Goal: Transaction & Acquisition: Purchase product/service

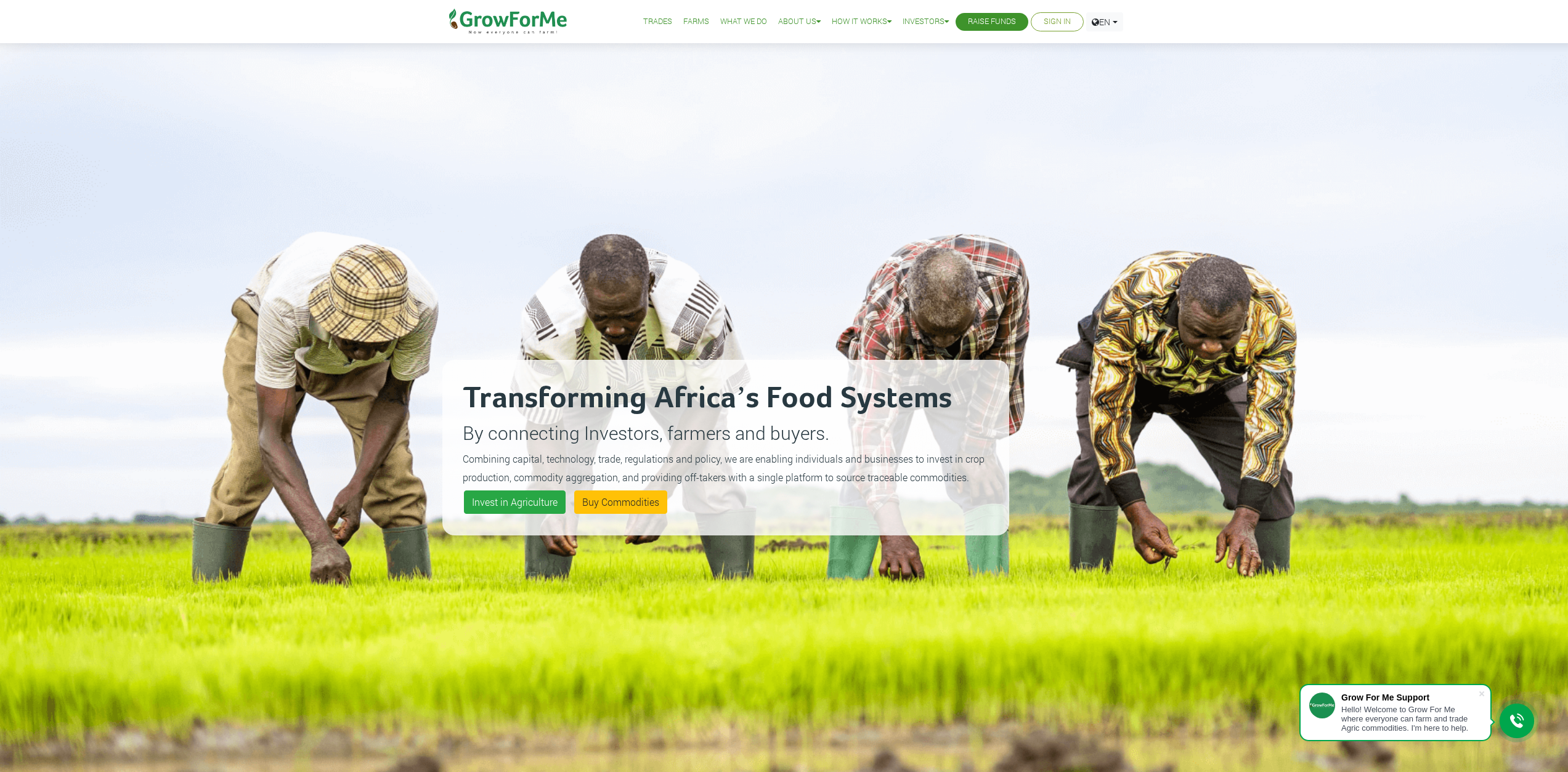
click at [645, 20] on link "Trades" at bounding box center [658, 22] width 29 height 13
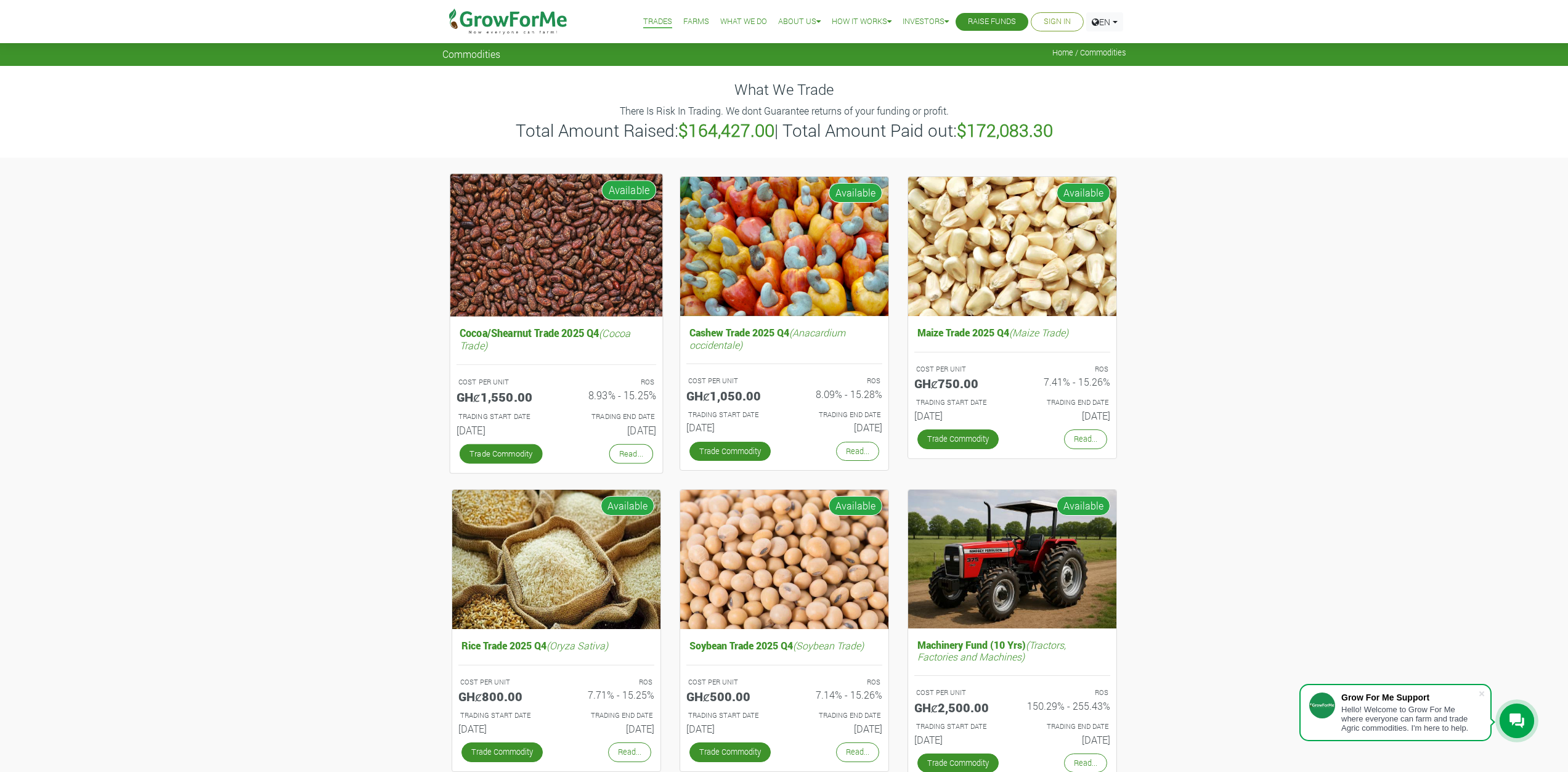
click at [564, 288] on img at bounding box center [555, 245] width 212 height 143
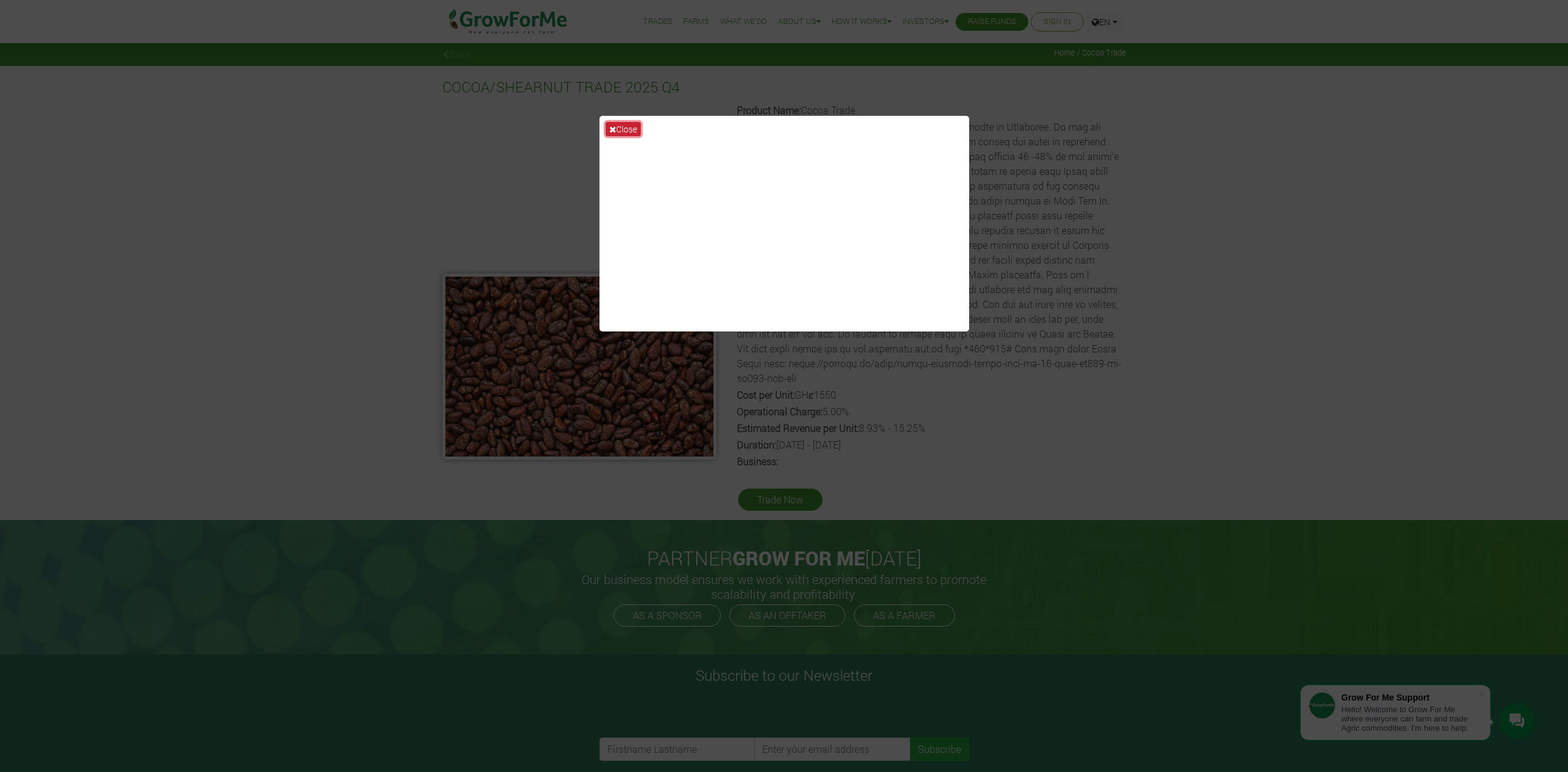
click at [627, 127] on button "Close" at bounding box center [623, 129] width 35 height 14
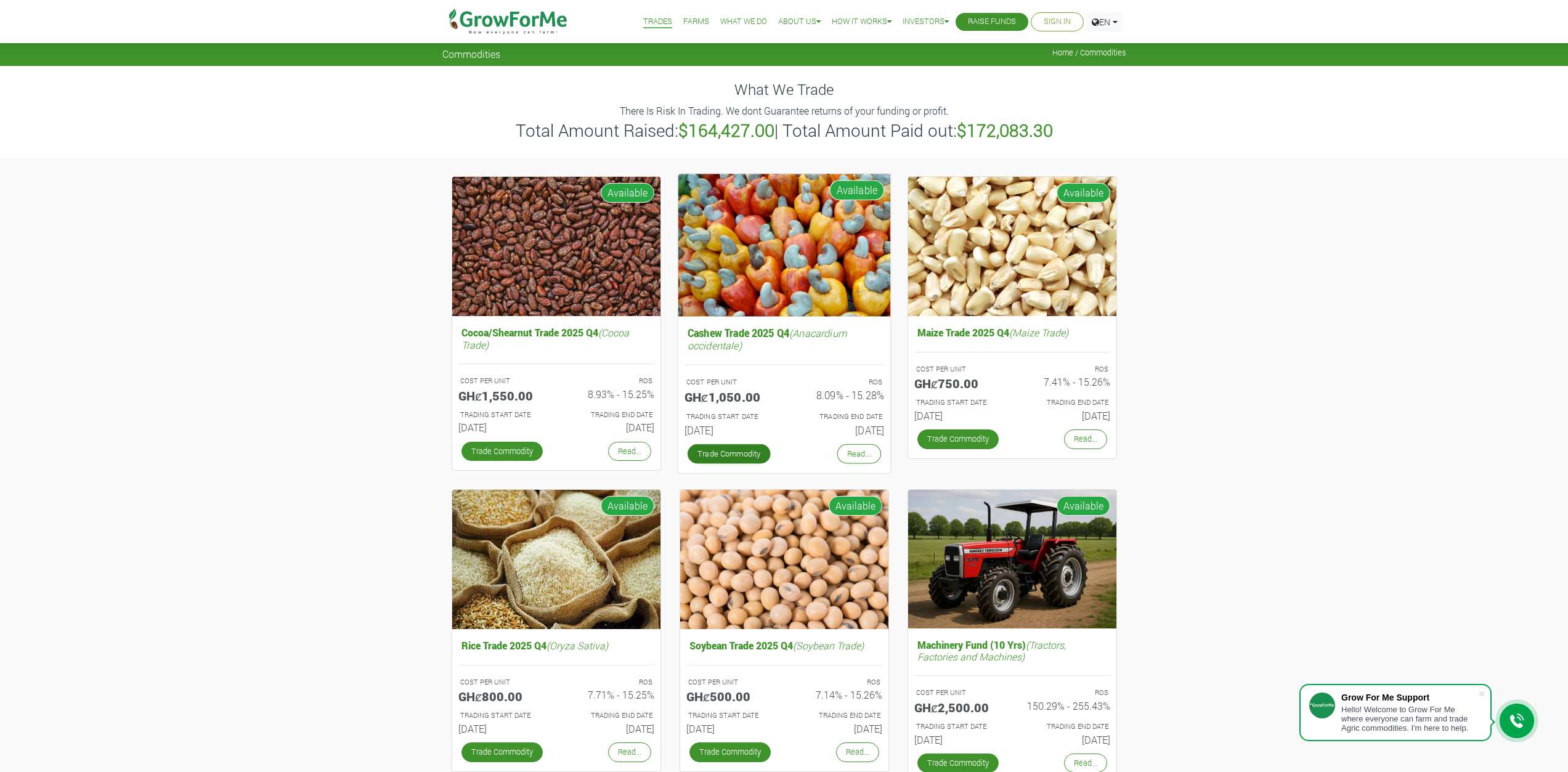
click at [734, 444] on link "Trade Commodity" at bounding box center [728, 454] width 83 height 20
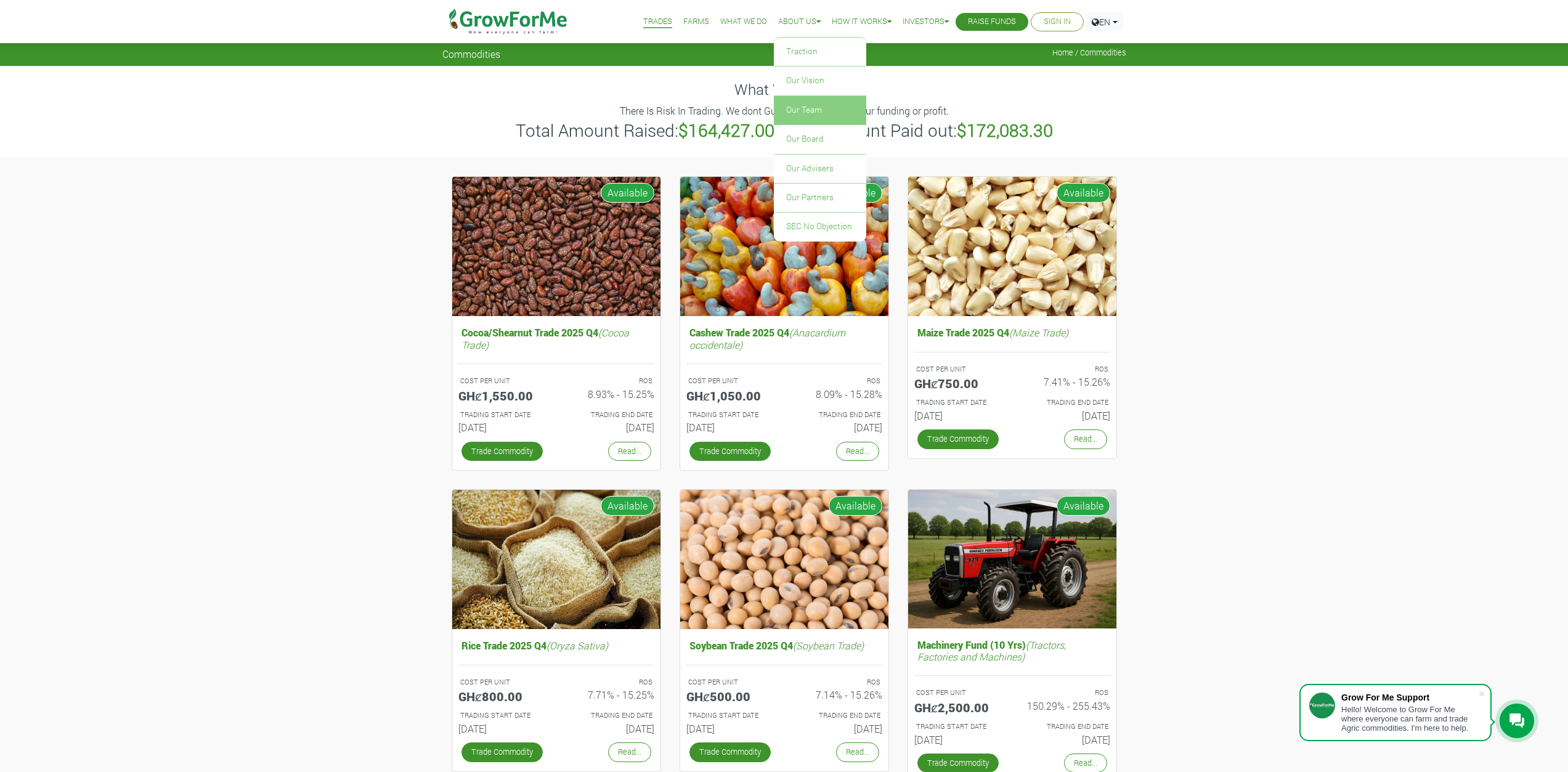
click at [803, 108] on link "Our Team" at bounding box center [820, 110] width 92 height 28
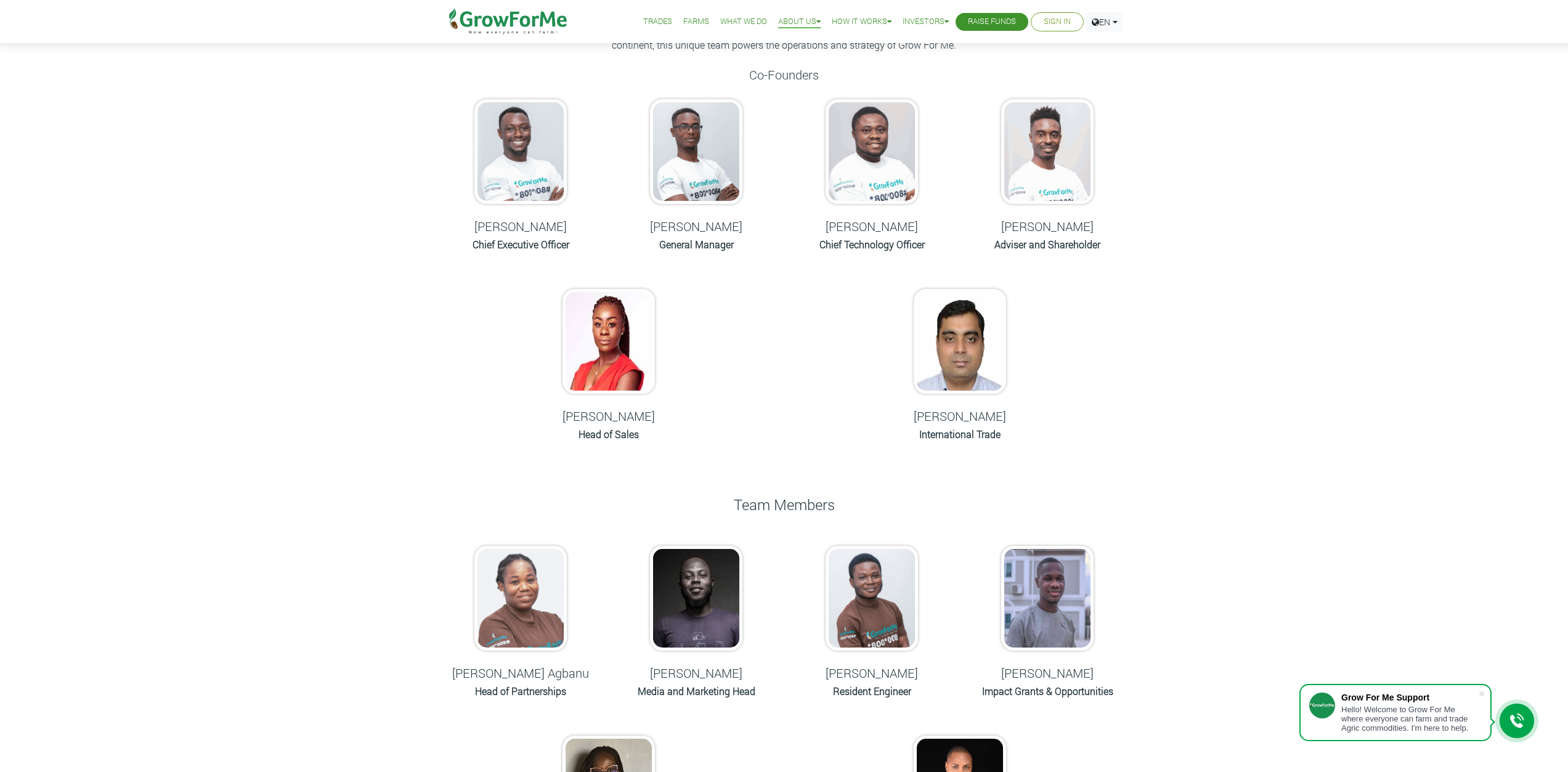
scroll to position [62, 0]
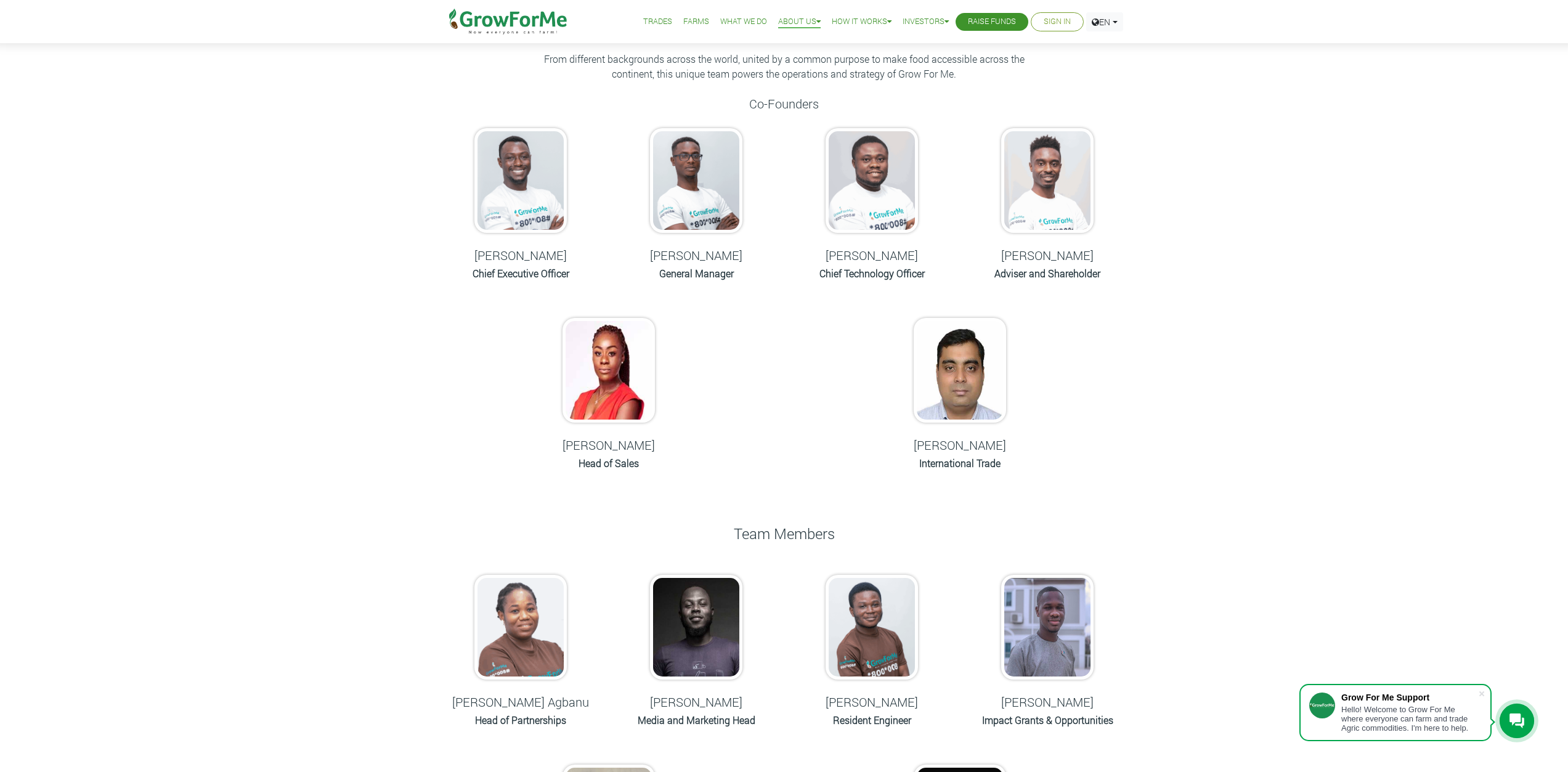
click at [518, 201] on img at bounding box center [520, 180] width 92 height 105
click at [528, 189] on img at bounding box center [520, 180] width 92 height 105
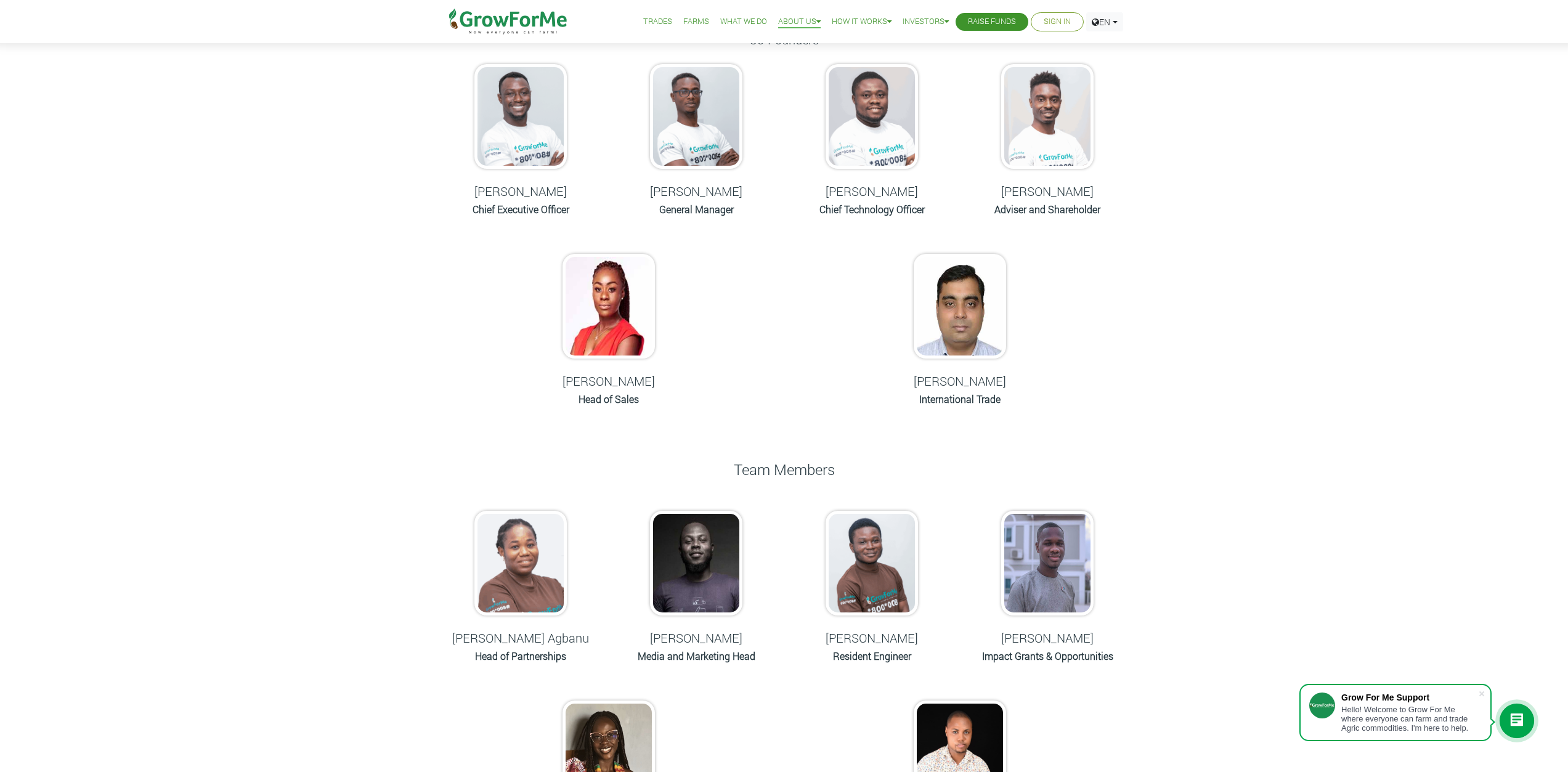
scroll to position [0, 0]
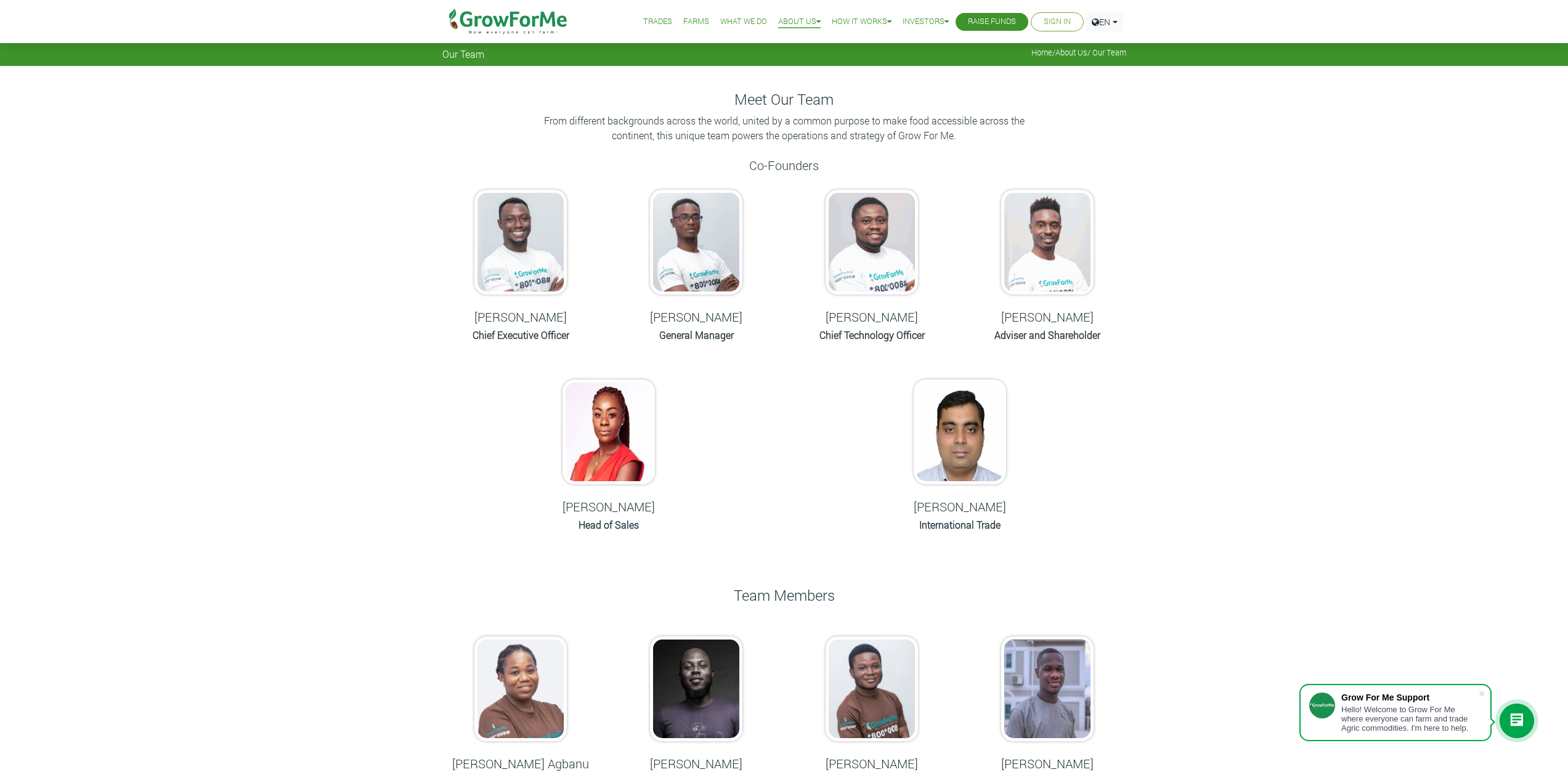
click at [643, 17] on link "Trades" at bounding box center [658, 22] width 29 height 13
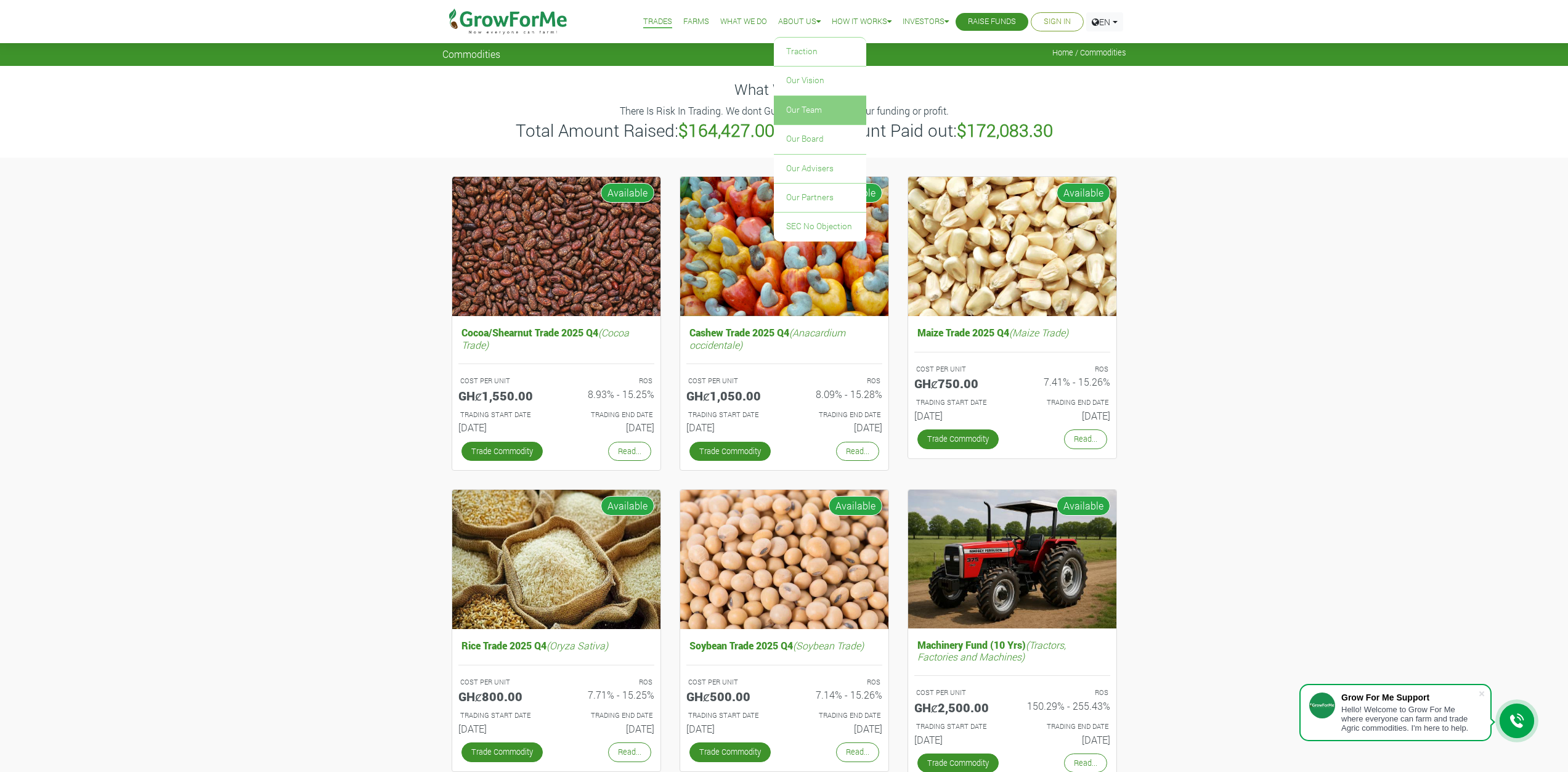
click at [795, 107] on link "Our Team" at bounding box center [820, 110] width 92 height 28
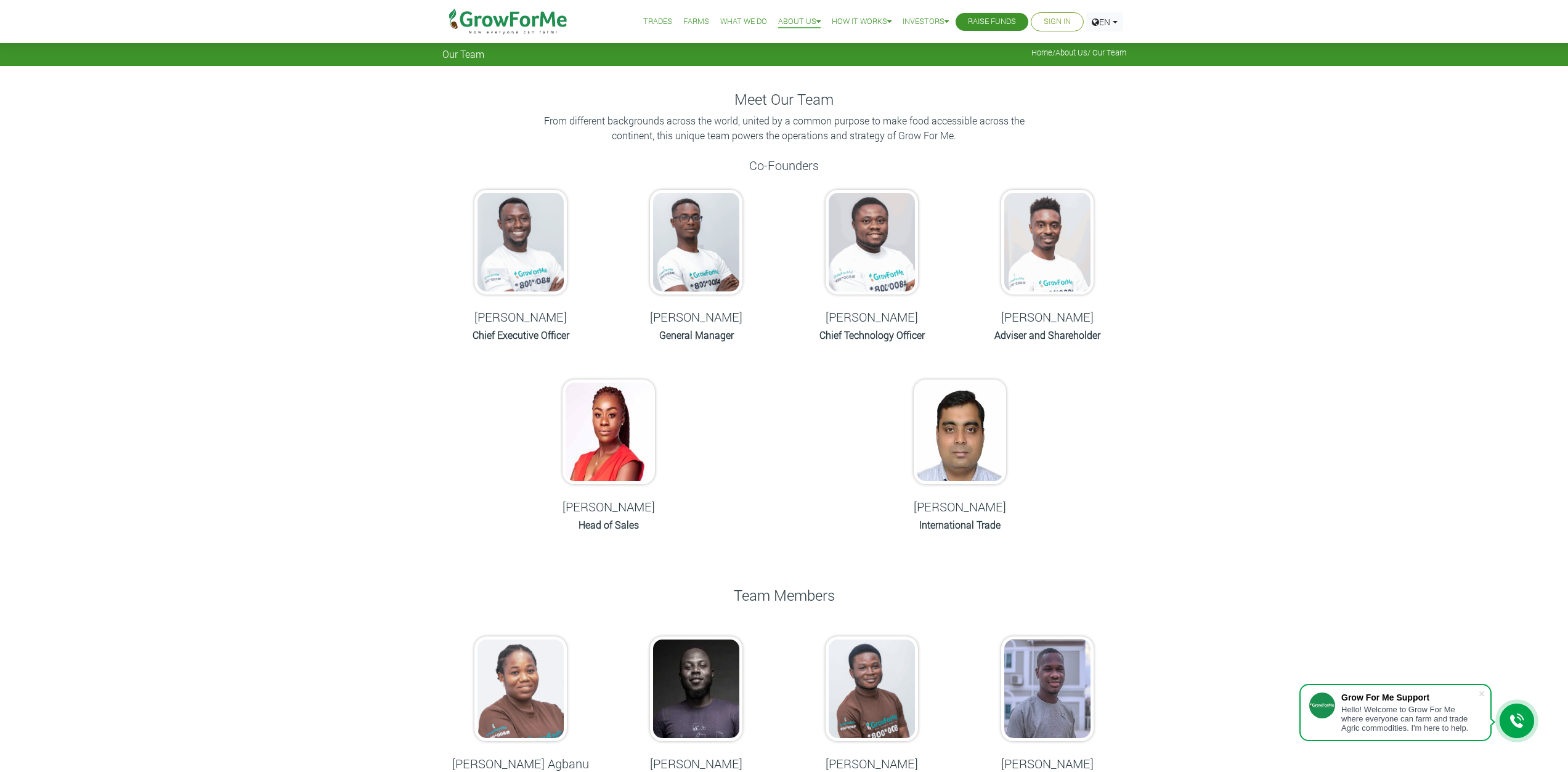
click at [527, 332] on h6 "Chief Executive Officer" at bounding box center [521, 335] width 145 height 12
click at [510, 323] on h5 "[PERSON_NAME]" at bounding box center [521, 317] width 145 height 14
click at [508, 315] on h5 "Nana Prempeh" at bounding box center [521, 317] width 145 height 14
click at [513, 254] on img at bounding box center [520, 242] width 92 height 105
click at [689, 269] on img at bounding box center [695, 242] width 92 height 105
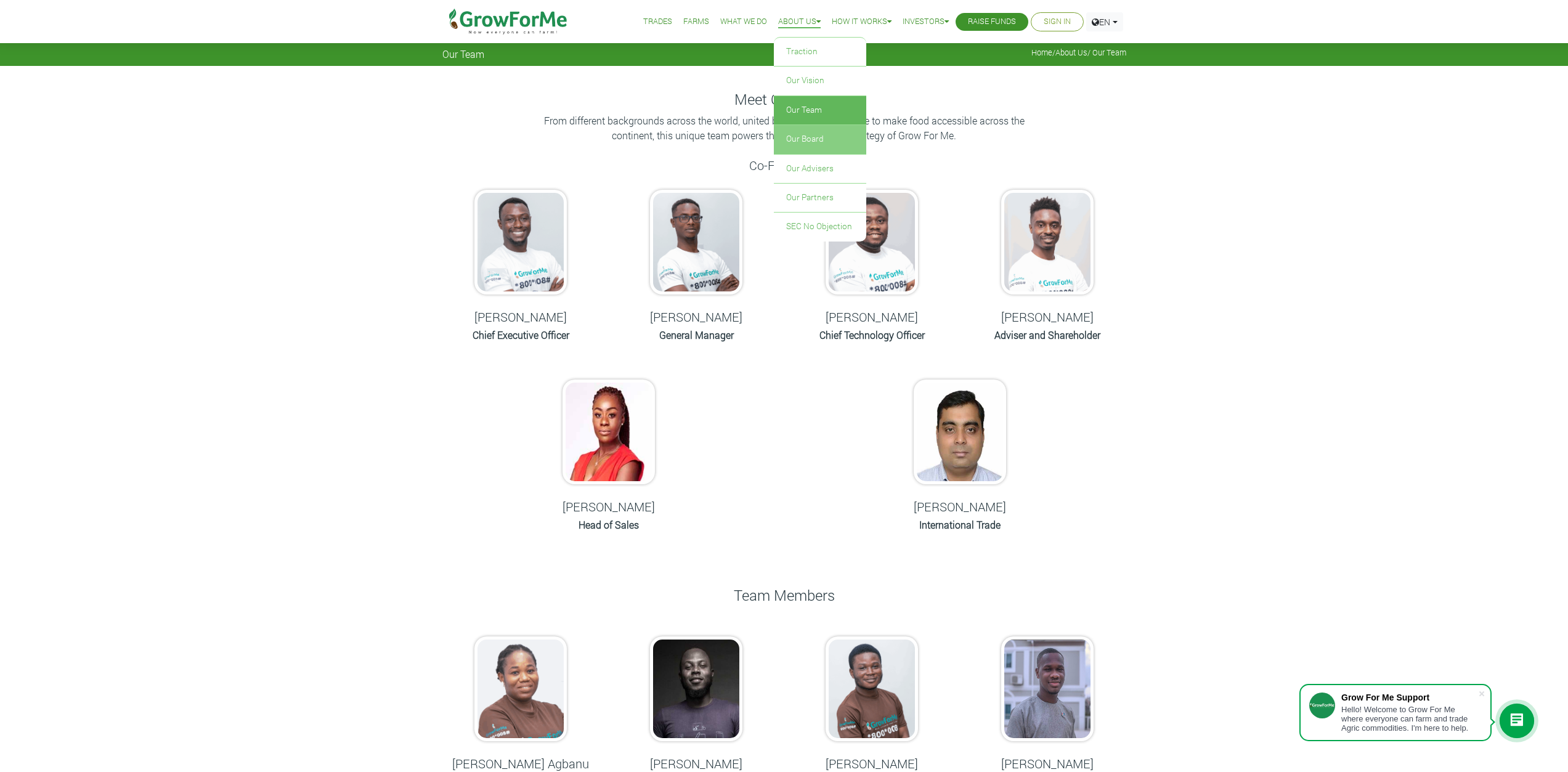
click at [796, 145] on link "Our Board" at bounding box center [820, 139] width 92 height 28
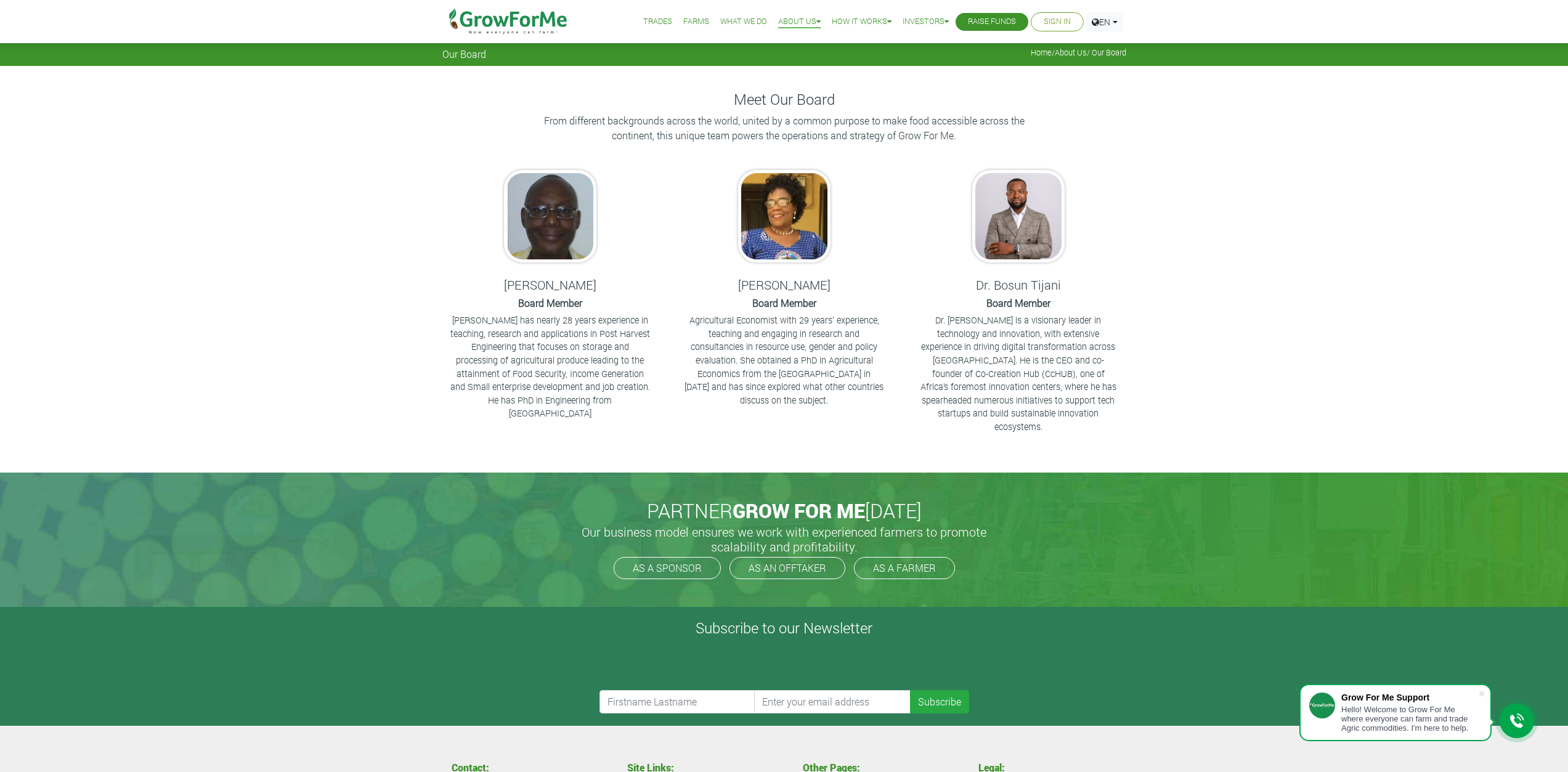
click at [651, 22] on link "Trades" at bounding box center [658, 22] width 29 height 13
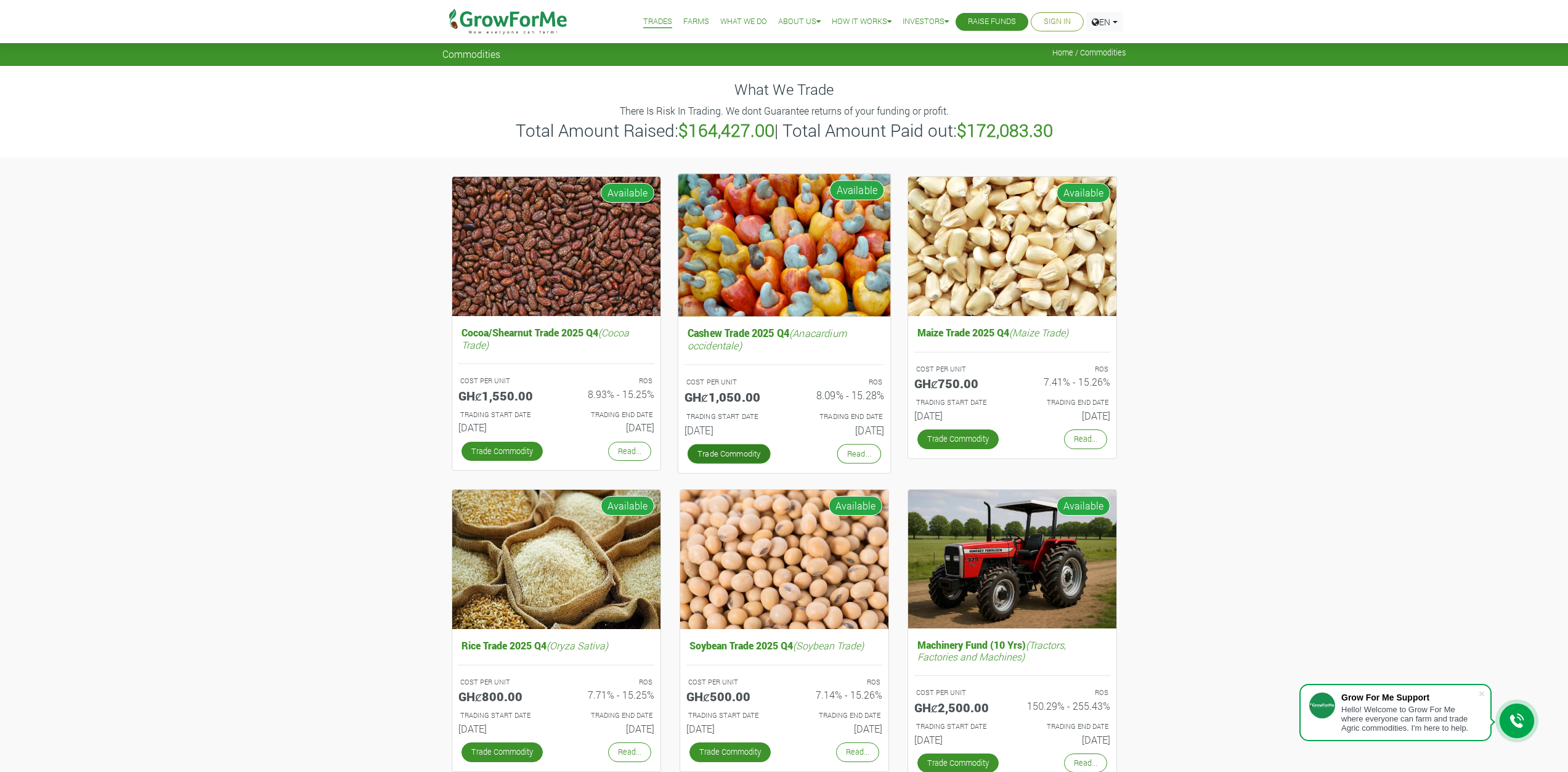
click at [711, 453] on link "Trade Commodity" at bounding box center [728, 454] width 83 height 20
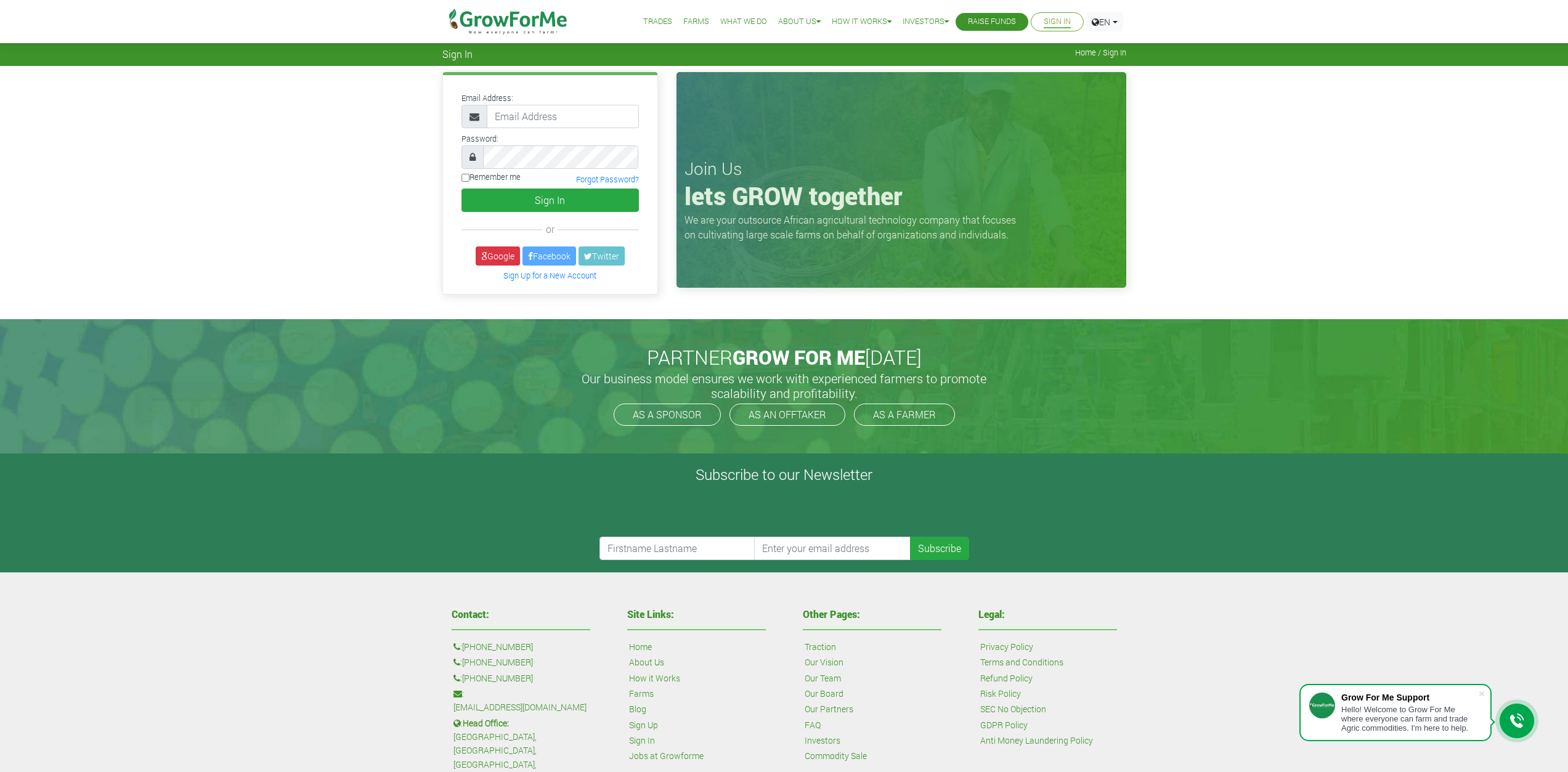
click at [650, 22] on link "Trades" at bounding box center [658, 22] width 29 height 13
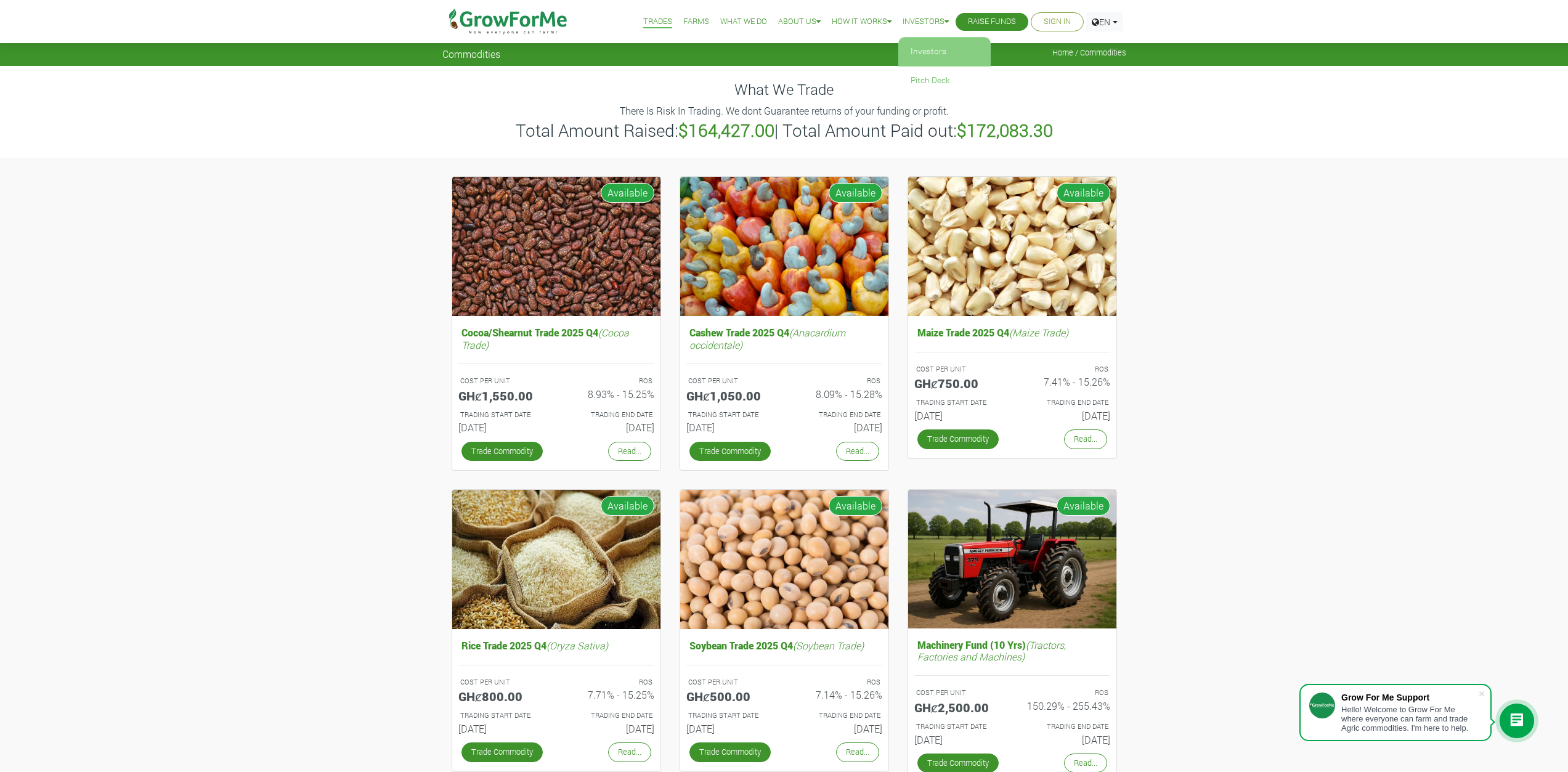
click at [922, 46] on link "Investors" at bounding box center [944, 51] width 92 height 28
click at [922, 45] on link "Investors" at bounding box center [944, 51] width 92 height 28
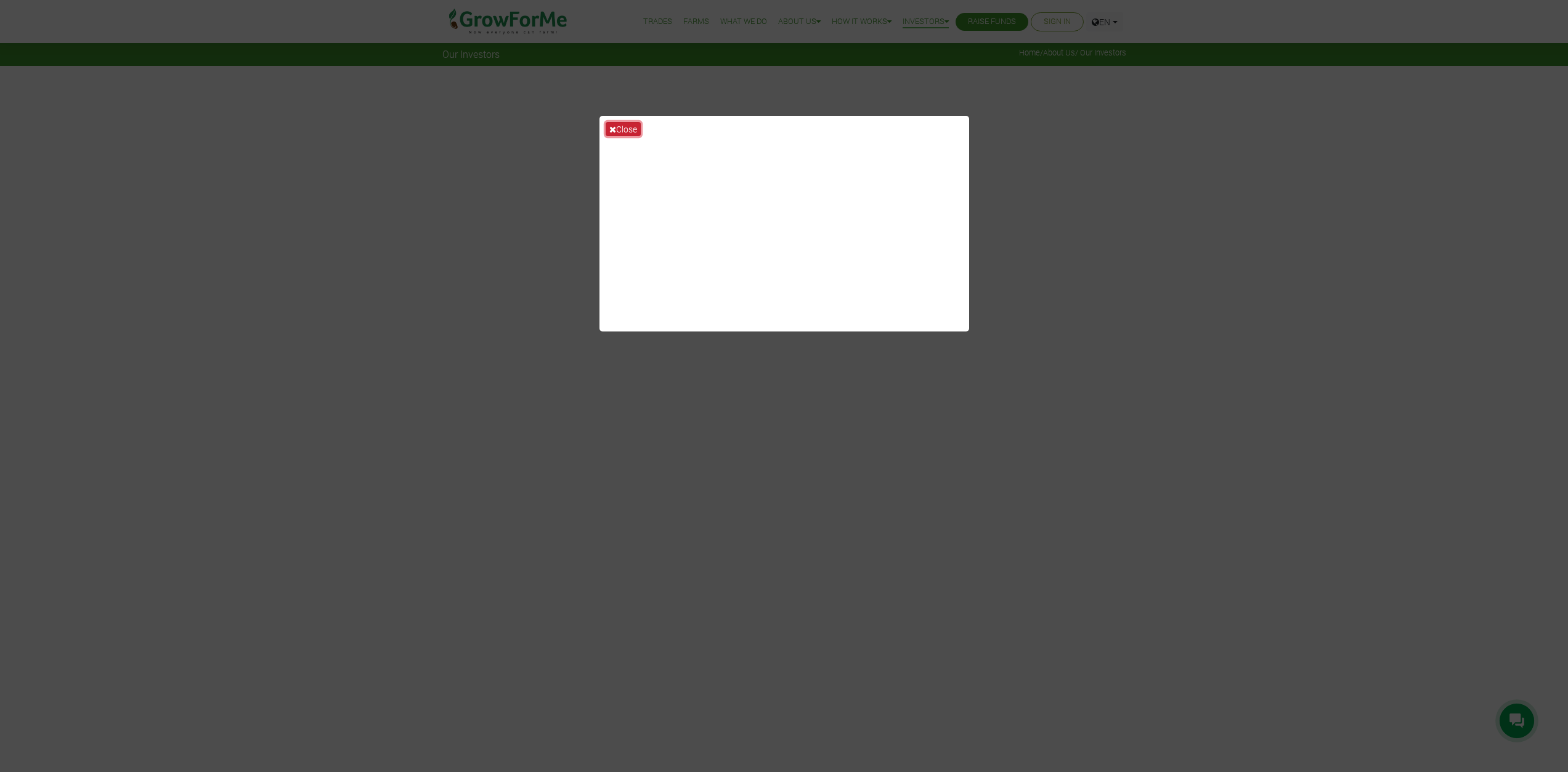
click at [619, 124] on button "Close" at bounding box center [623, 129] width 35 height 14
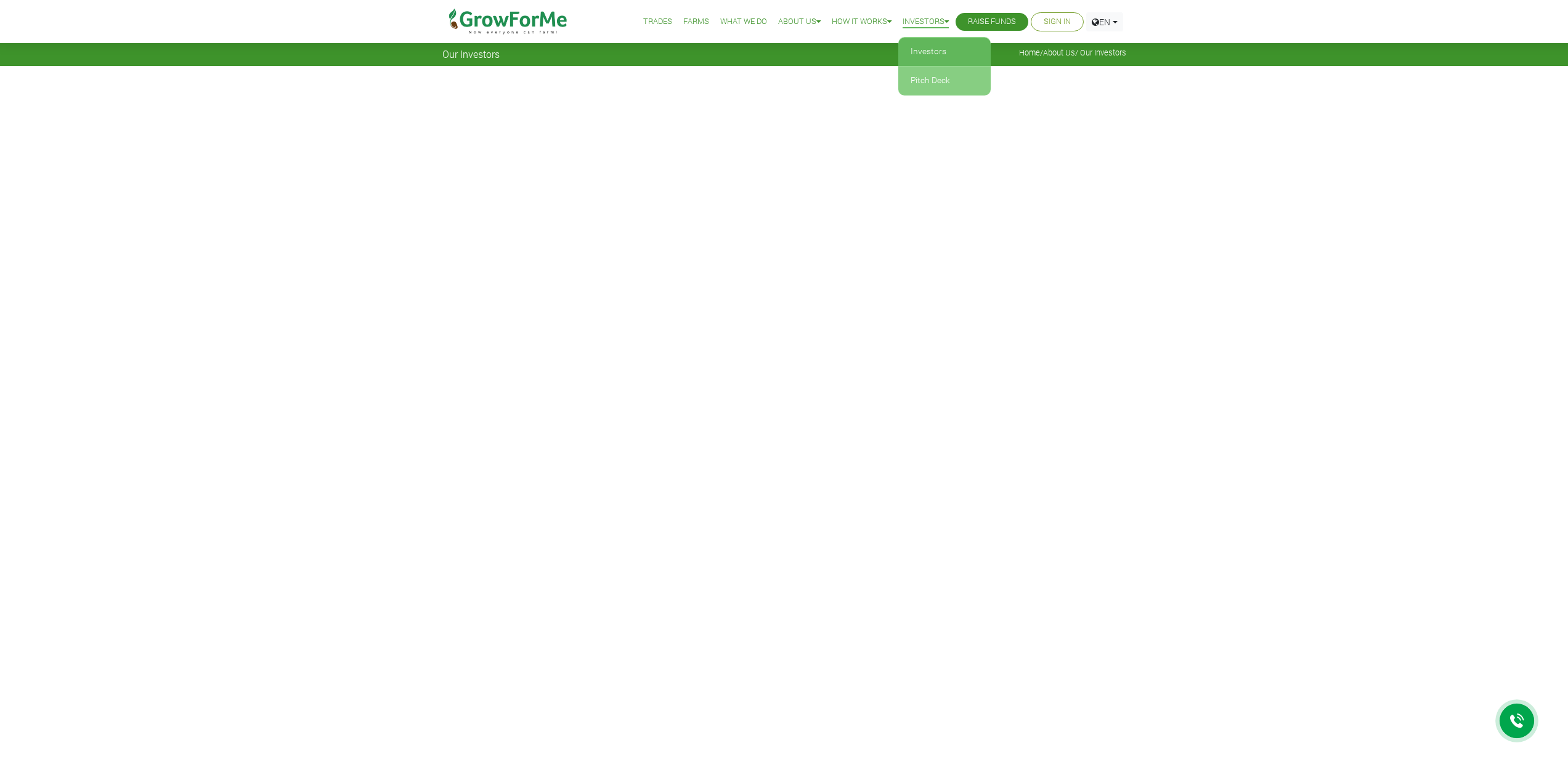
click at [922, 76] on link "Pitch Deck" at bounding box center [944, 80] width 92 height 28
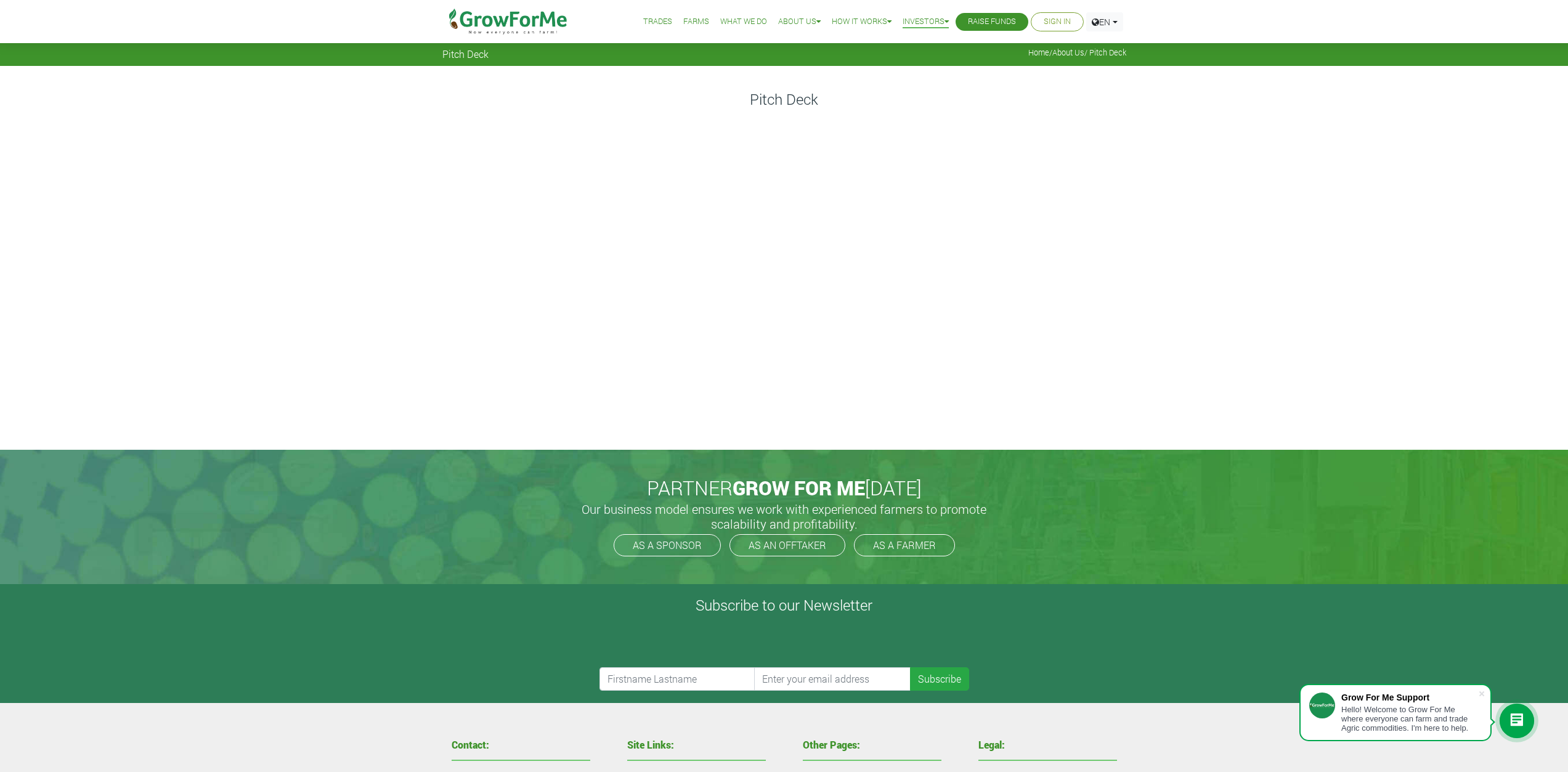
click at [685, 18] on link "Farms" at bounding box center [696, 22] width 26 height 13
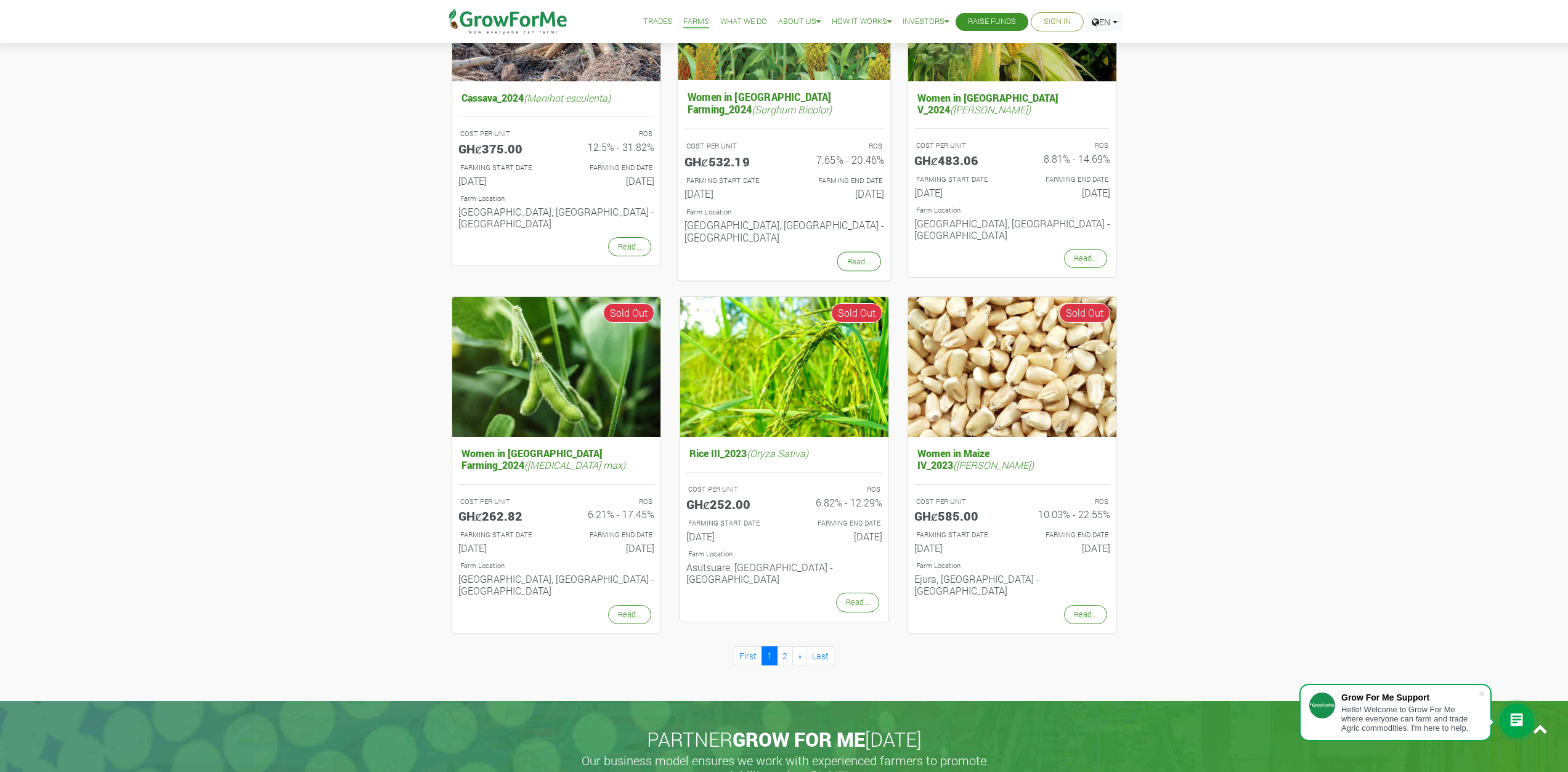
scroll to position [986, 0]
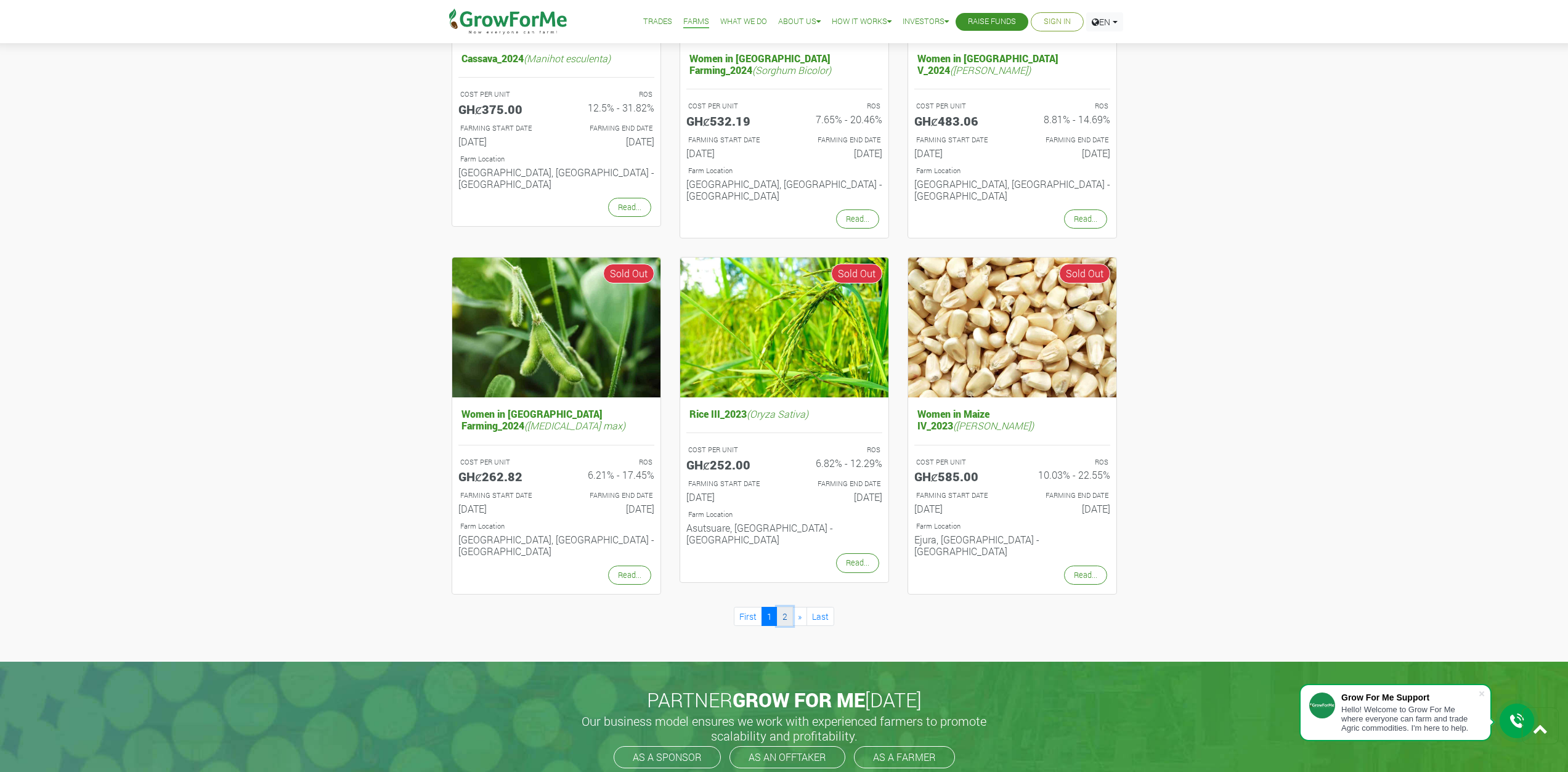
click at [782, 607] on link "2" at bounding box center [785, 616] width 16 height 19
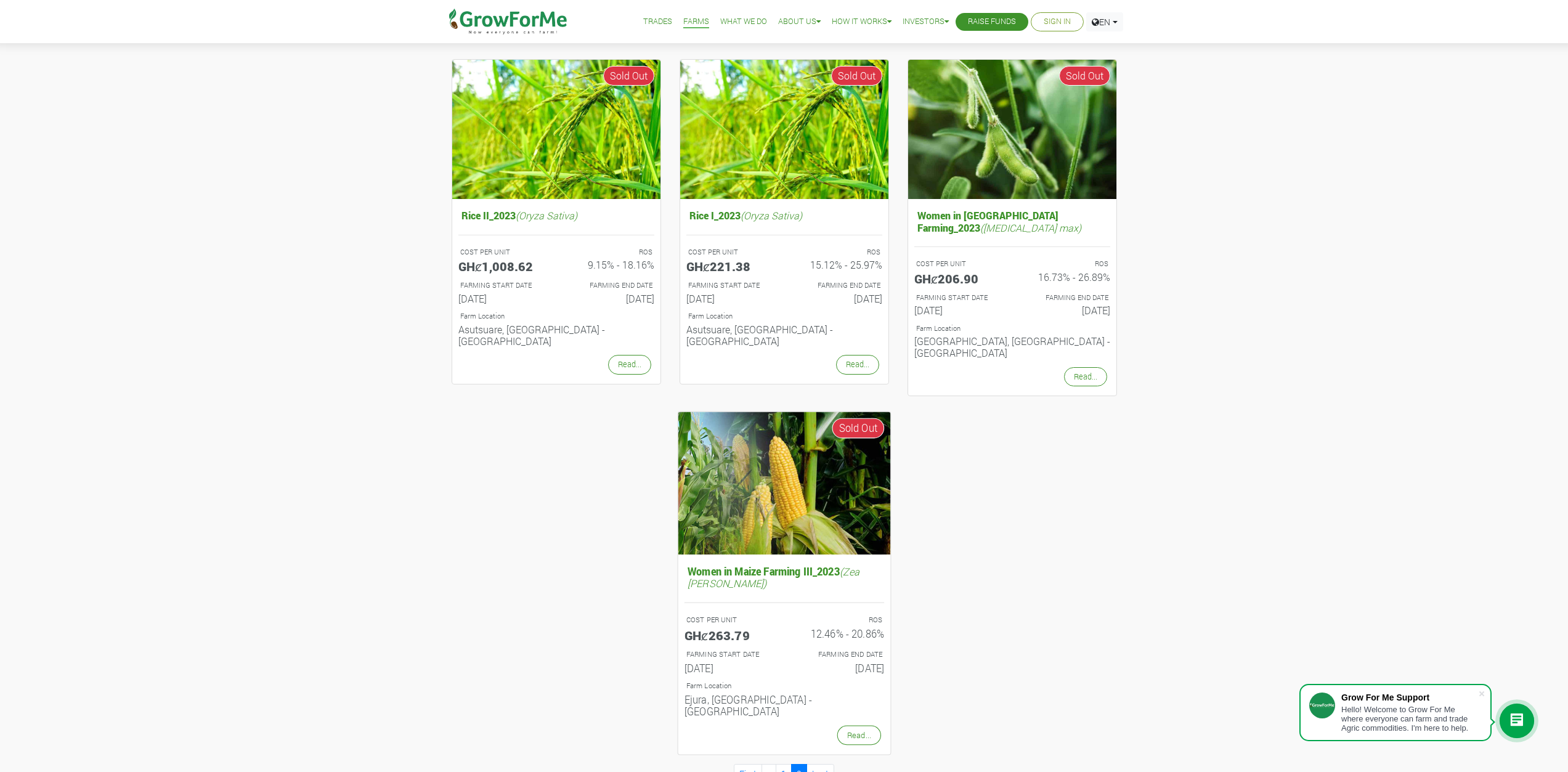
scroll to position [308, 0]
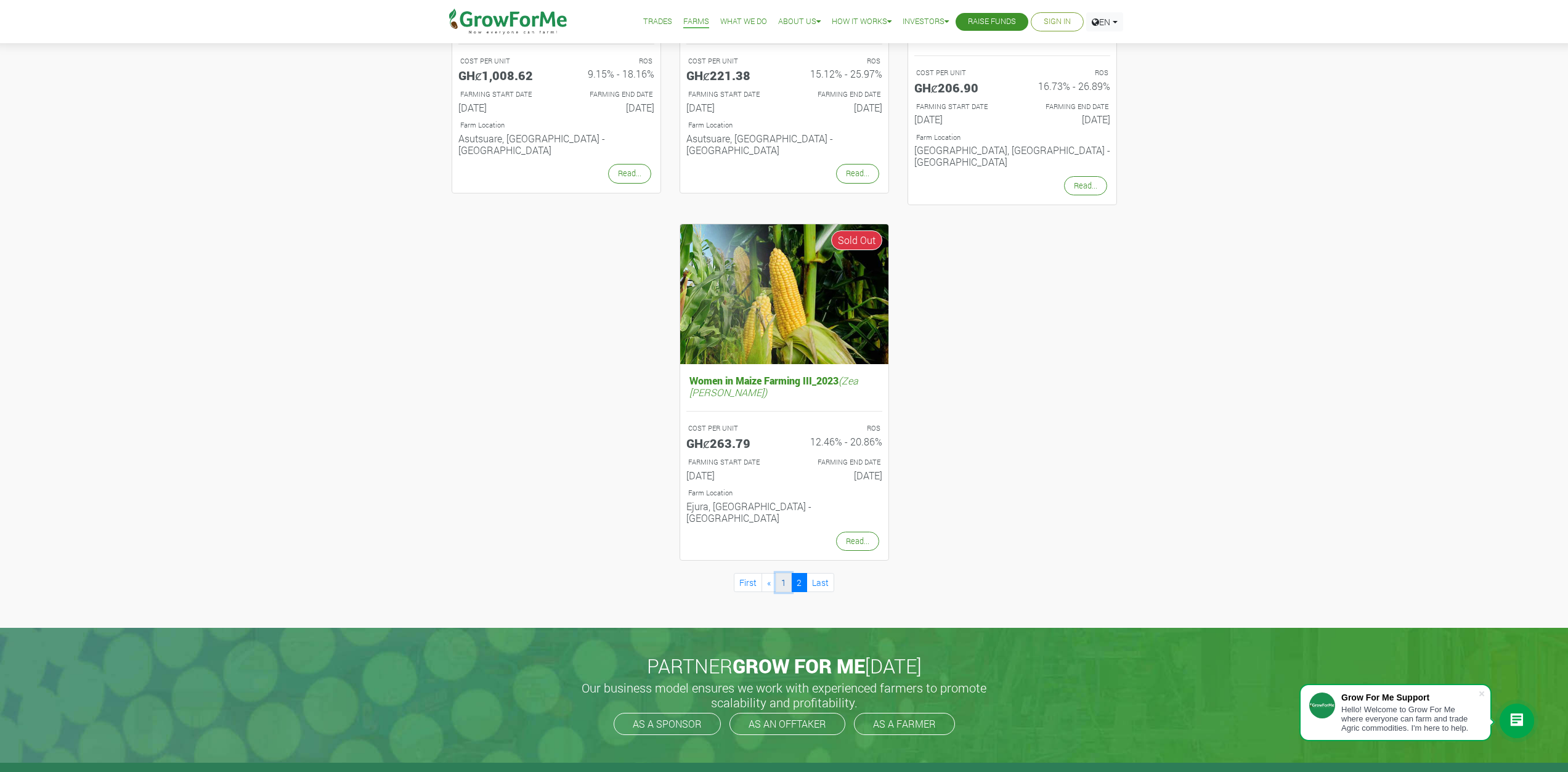
click at [780, 573] on link "1" at bounding box center [784, 583] width 16 height 19
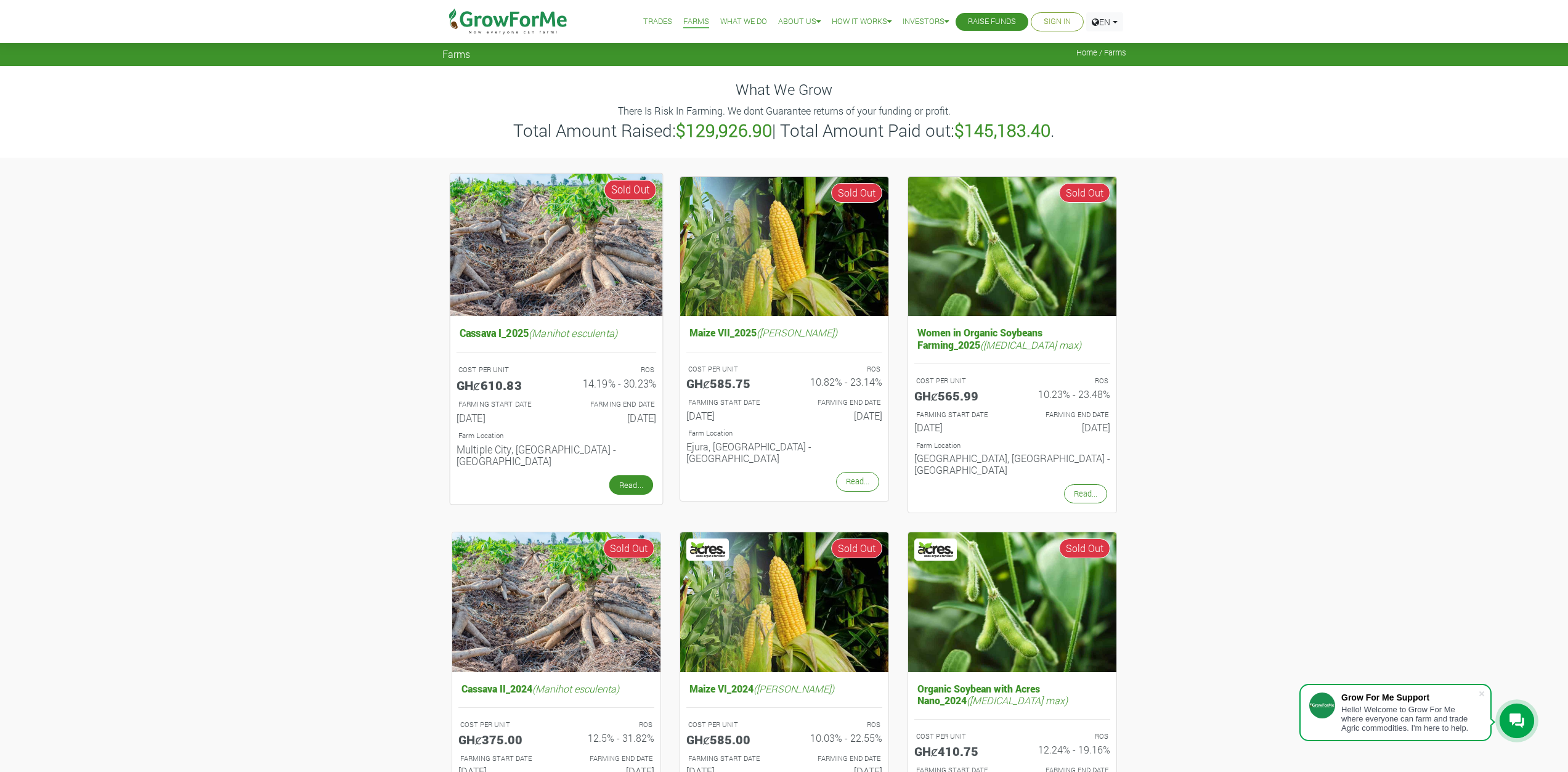
click at [639, 475] on link "Read..." at bounding box center [631, 485] width 44 height 20
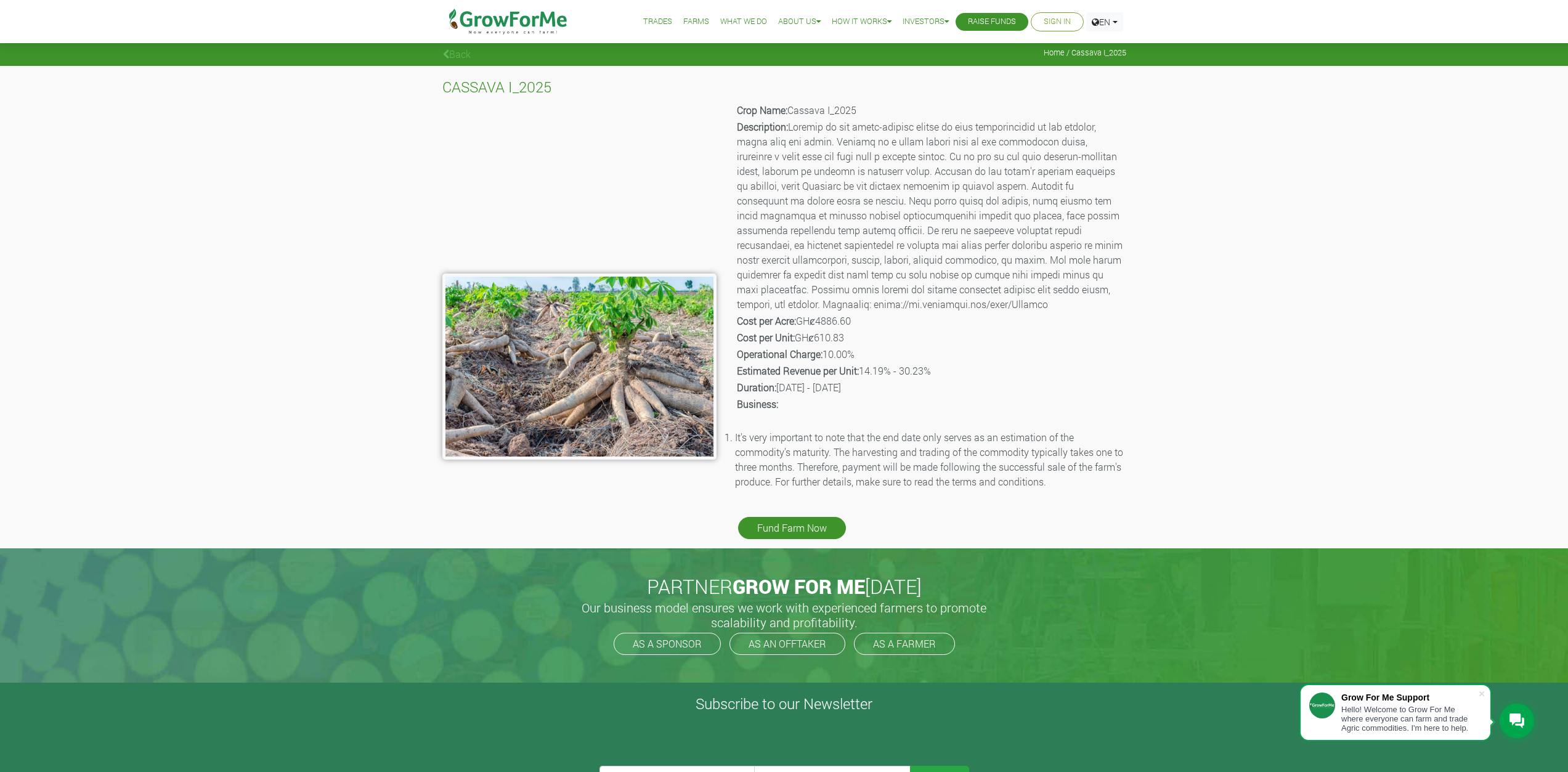
click at [662, 20] on li "Trades" at bounding box center [657, 22] width 38 height 44
click at [689, 22] on link "Farms" at bounding box center [696, 22] width 26 height 13
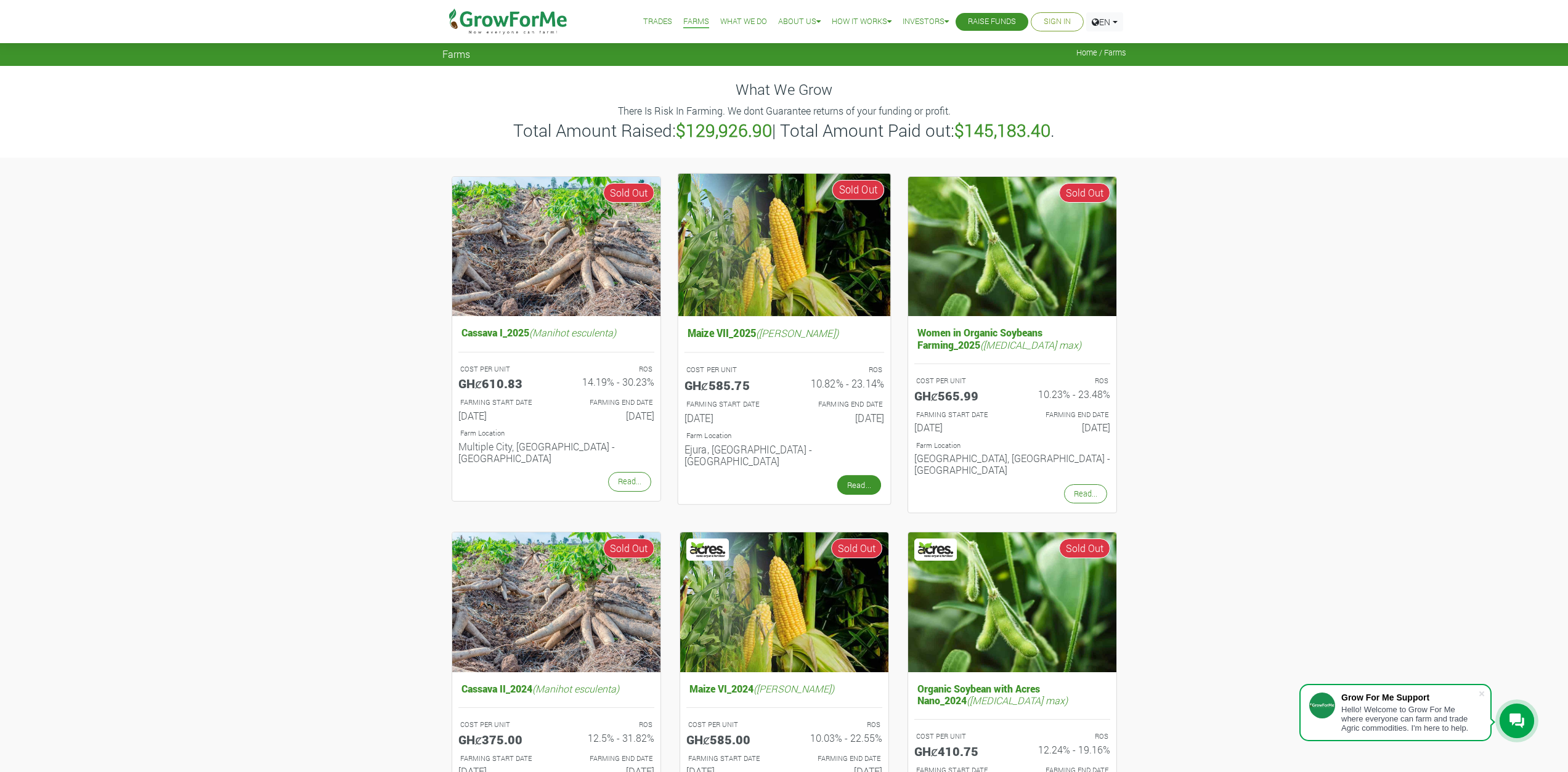
click at [861, 475] on link "Read..." at bounding box center [858, 485] width 44 height 20
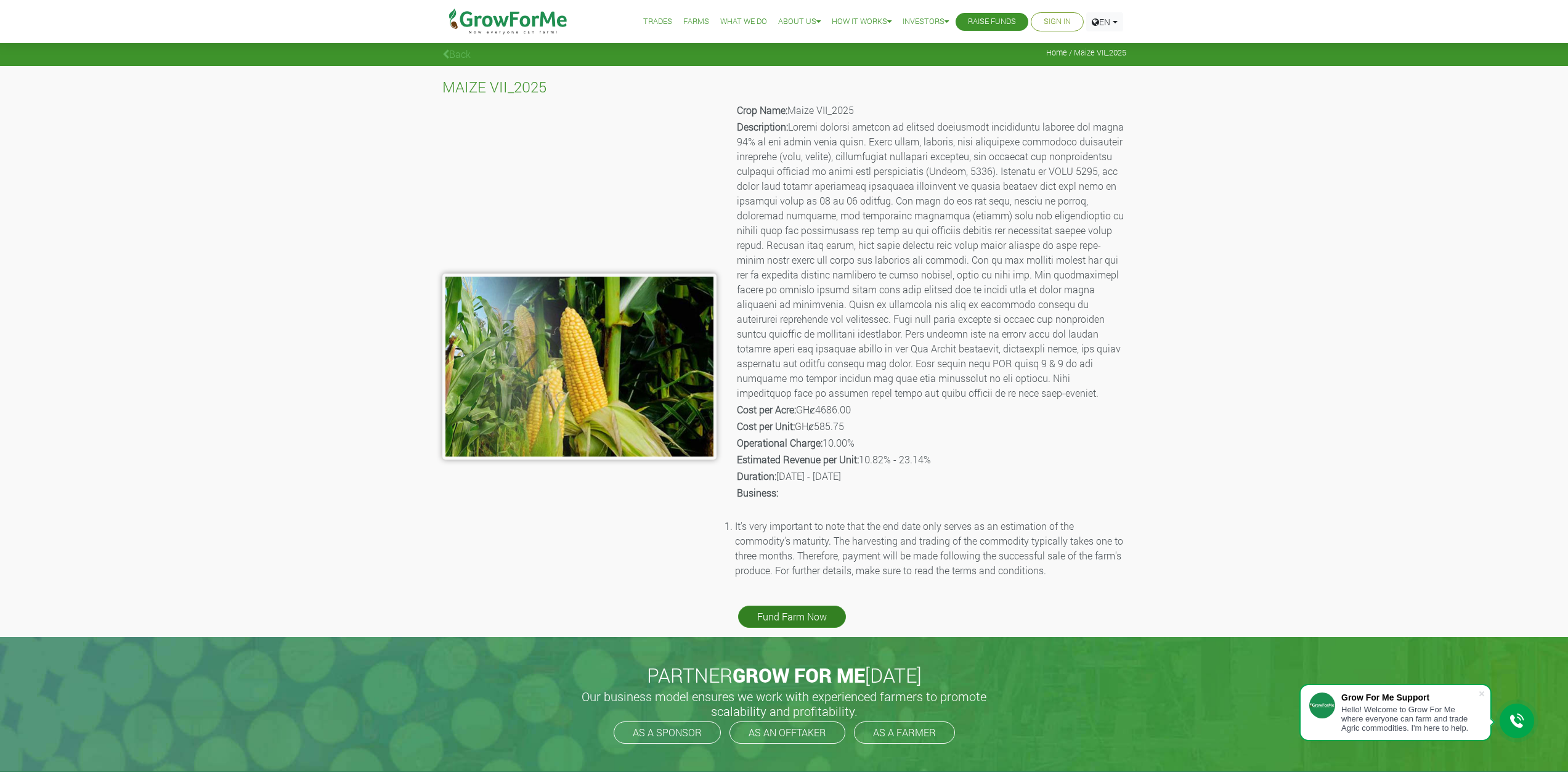
click at [799, 617] on link "Fund Farm Now" at bounding box center [792, 617] width 108 height 22
